Goal: Information Seeking & Learning: Learn about a topic

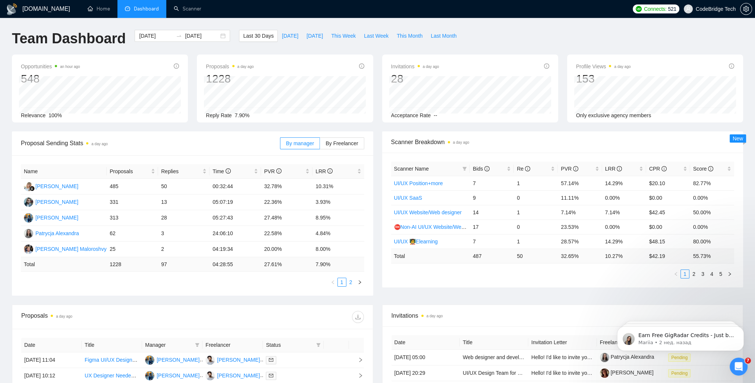
click at [353, 286] on link "2" at bounding box center [351, 282] width 8 height 8
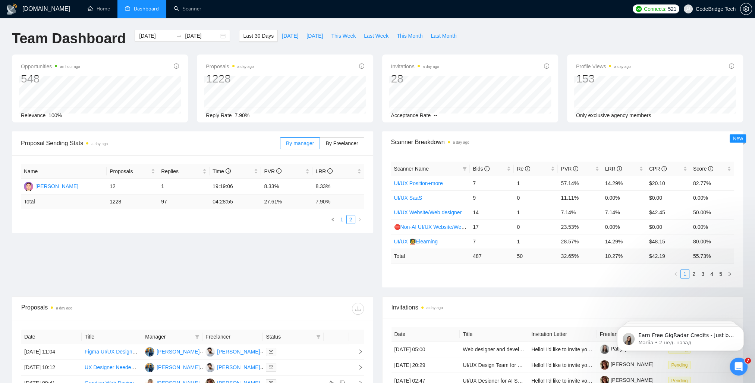
click at [340, 223] on link "1" at bounding box center [342, 219] width 8 height 8
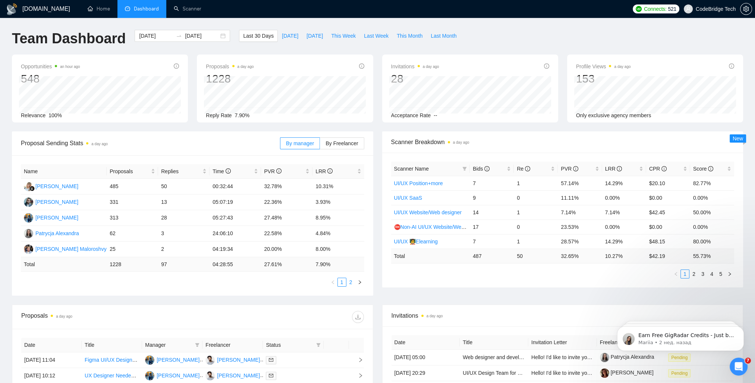
click at [352, 284] on link "2" at bounding box center [351, 282] width 8 height 8
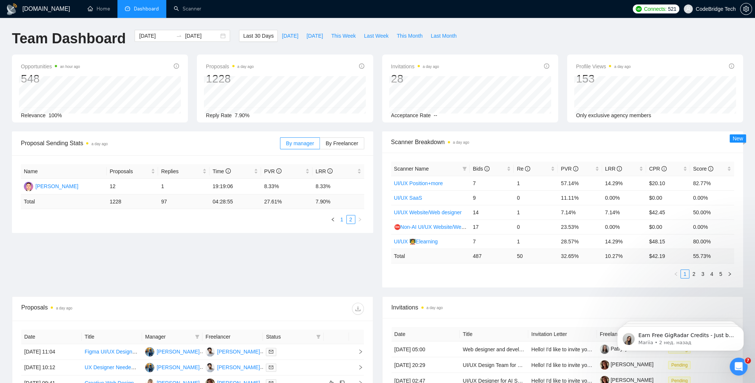
click at [340, 222] on link "1" at bounding box center [342, 219] width 8 height 8
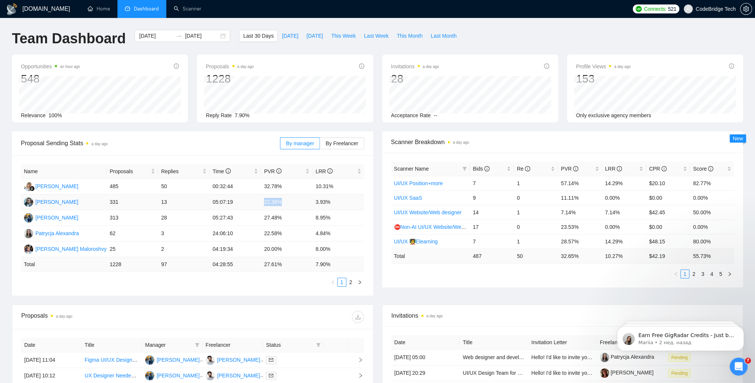
drag, startPoint x: 267, startPoint y: 203, endPoint x: 286, endPoint y: 203, distance: 18.3
click at [286, 203] on td "22.36%" at bounding box center [286, 202] width 51 height 16
drag, startPoint x: 286, startPoint y: 203, endPoint x: 339, endPoint y: 204, distance: 53.0
click at [339, 204] on td "3.93%" at bounding box center [338, 202] width 51 height 16
drag, startPoint x: 335, startPoint y: 216, endPoint x: 264, endPoint y: 217, distance: 70.5
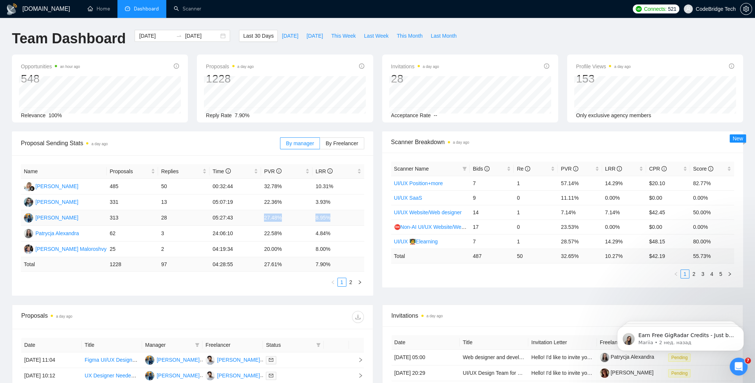
click at [264, 217] on tr "[PERSON_NAME] 313 28 05:27:43 27.48% 8.95%" at bounding box center [193, 218] width 344 height 16
drag, startPoint x: 264, startPoint y: 217, endPoint x: 302, endPoint y: 216, distance: 38.1
click at [302, 216] on td "27.48%" at bounding box center [286, 218] width 51 height 16
drag, startPoint x: 262, startPoint y: 247, endPoint x: 292, endPoint y: 253, distance: 31.5
click at [292, 253] on td "20.00%" at bounding box center [286, 249] width 51 height 16
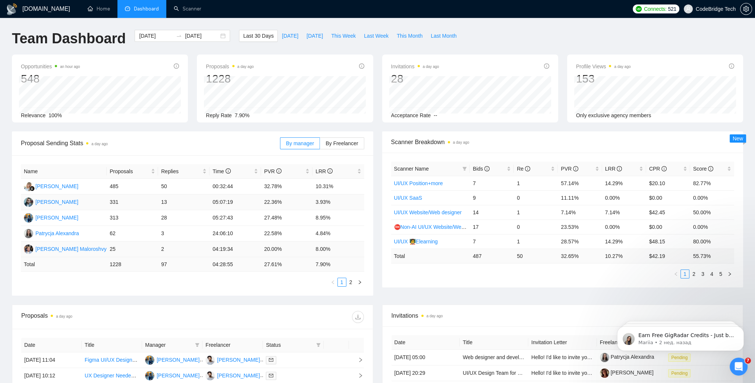
drag, startPoint x: 292, startPoint y: 253, endPoint x: 267, endPoint y: 206, distance: 53.9
click at [267, 206] on td "22.36%" at bounding box center [286, 202] width 51 height 16
drag, startPoint x: 318, startPoint y: 250, endPoint x: 332, endPoint y: 250, distance: 14.6
click at [332, 250] on td "8.00%" at bounding box center [338, 249] width 51 height 16
drag, startPoint x: 332, startPoint y: 250, endPoint x: 326, endPoint y: 250, distance: 6.7
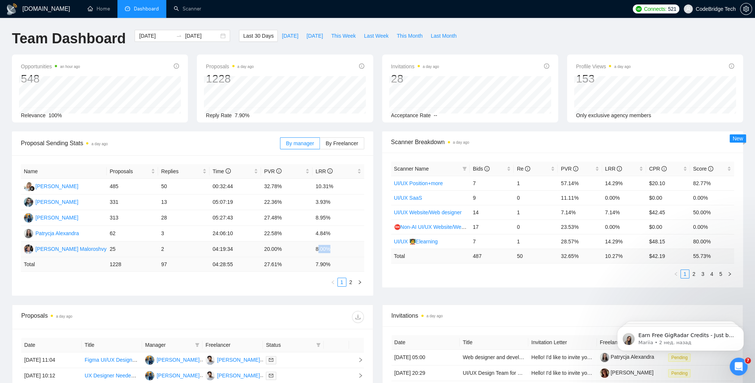
click at [326, 250] on td "8.00%" at bounding box center [338, 249] width 51 height 16
click at [325, 250] on td "8.00%" at bounding box center [338, 249] width 51 height 16
drag, startPoint x: 330, startPoint y: 250, endPoint x: 307, endPoint y: 250, distance: 22.8
click at [307, 250] on tr "[PERSON_NAME] 25 2 04:19:34 20.00% 8.00%" at bounding box center [193, 249] width 344 height 16
click at [307, 250] on td "20.00%" at bounding box center [286, 249] width 51 height 16
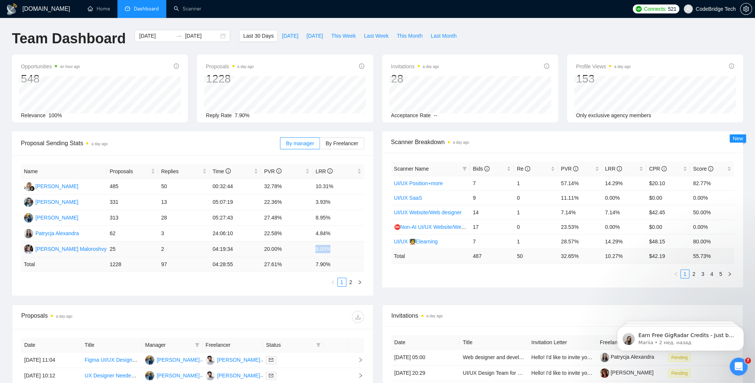
click at [318, 252] on td "8.00%" at bounding box center [338, 249] width 51 height 16
click at [353, 283] on link "2" at bounding box center [351, 282] width 8 height 8
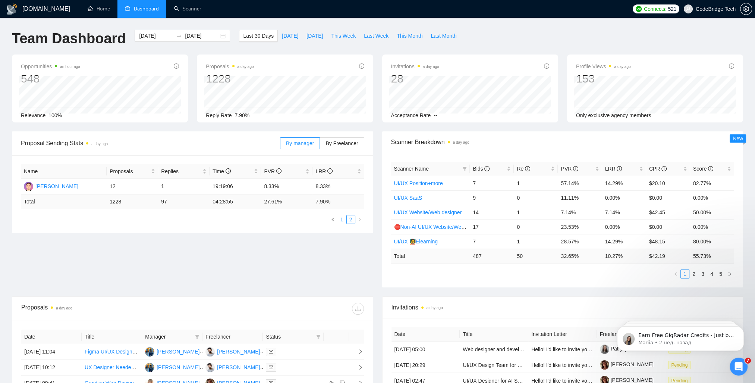
click at [342, 220] on link "1" at bounding box center [342, 219] width 8 height 8
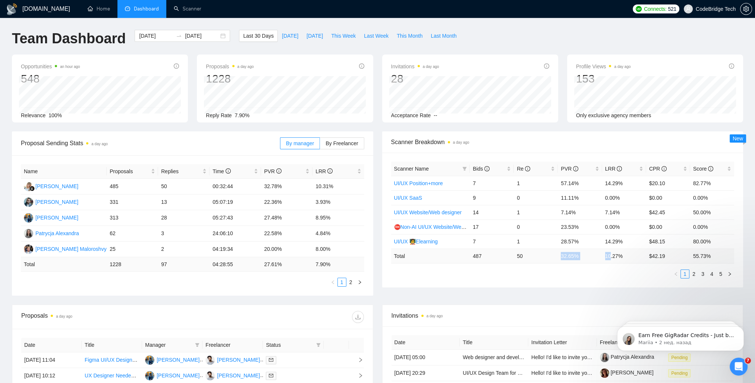
drag, startPoint x: 559, startPoint y: 253, endPoint x: 610, endPoint y: 253, distance: 51.5
click at [610, 253] on tr "Total 487 50 32.65 % 10.27 % $ 42.19 55.73 %" at bounding box center [563, 255] width 344 height 15
drag, startPoint x: 610, startPoint y: 253, endPoint x: 607, endPoint y: 258, distance: 5.9
click at [607, 258] on td "10.27 %" at bounding box center [625, 255] width 44 height 15
click at [606, 257] on td "10.27 %" at bounding box center [625, 255] width 44 height 15
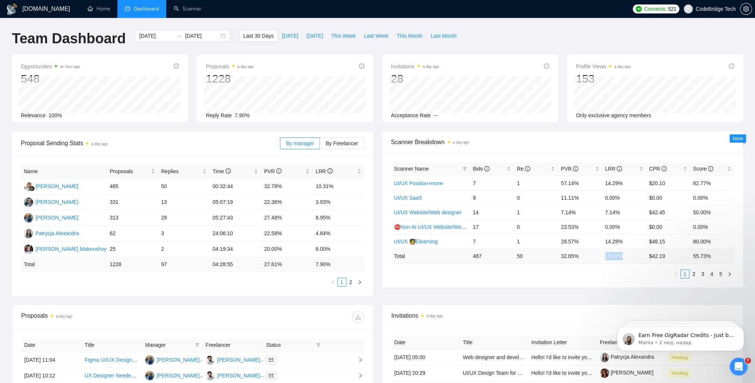
drag, startPoint x: 606, startPoint y: 257, endPoint x: 629, endPoint y: 257, distance: 23.1
click at [629, 257] on td "10.27 %" at bounding box center [625, 255] width 44 height 15
drag, startPoint x: 629, startPoint y: 257, endPoint x: 618, endPoint y: 258, distance: 10.8
click at [618, 258] on td "10.27 %" at bounding box center [625, 255] width 44 height 15
